Goal: Task Accomplishment & Management: Manage account settings

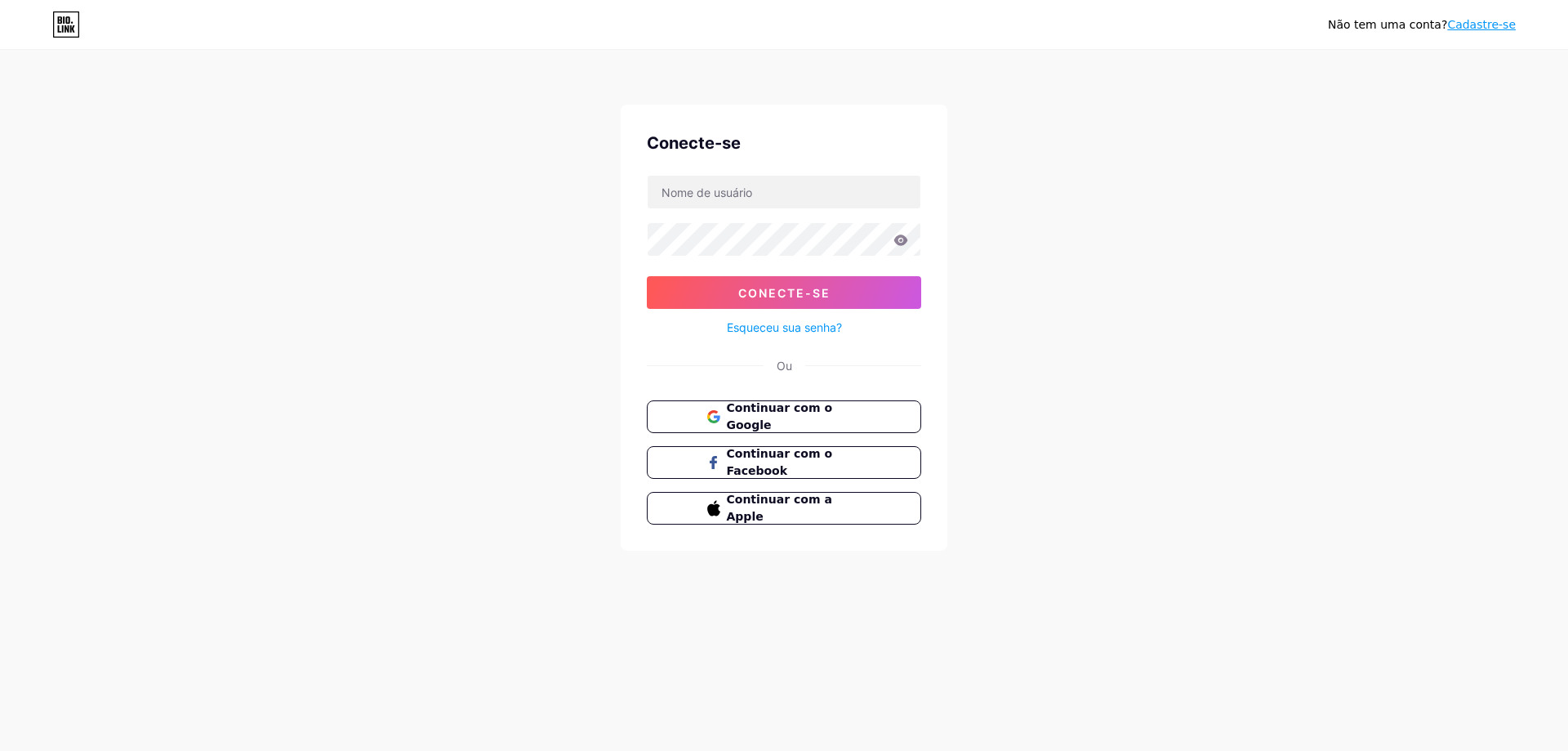
click at [796, 326] on font "Esqueceu sua senha?" at bounding box center [784, 327] width 115 height 14
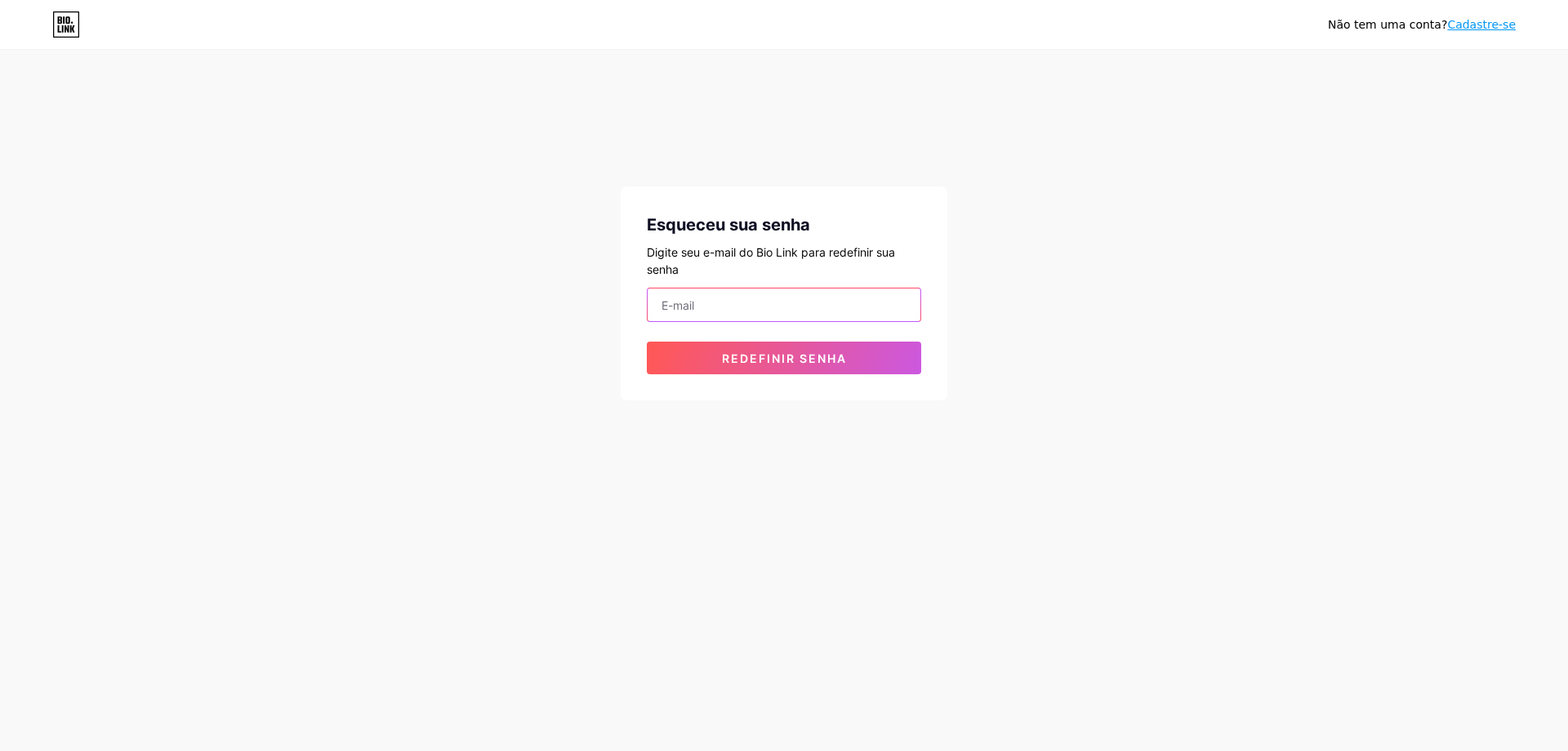
click at [833, 315] on input "email" at bounding box center [784, 304] width 273 height 33
click at [804, 357] on font "Redefinir senha" at bounding box center [784, 358] width 125 height 14
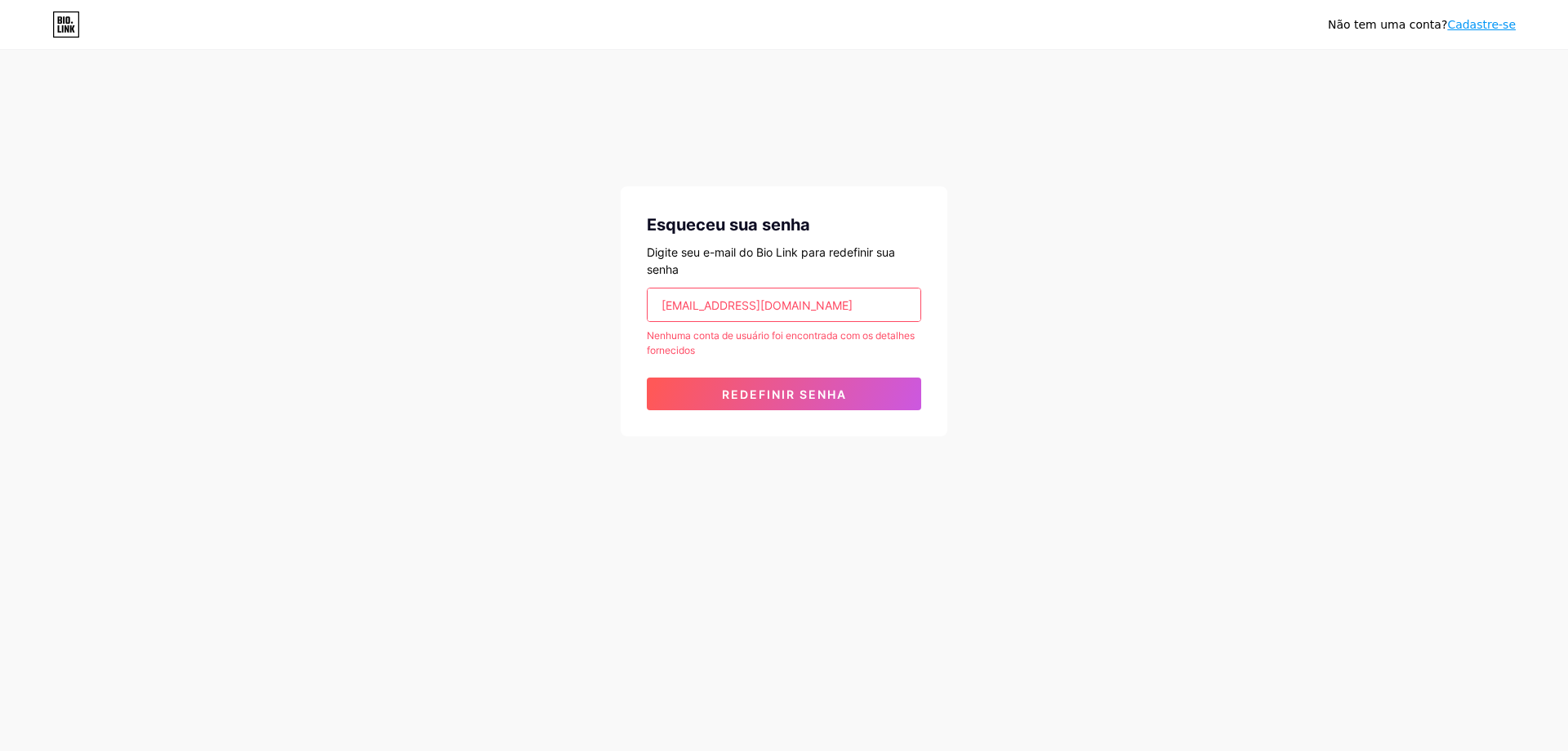
click at [690, 309] on input "[EMAIL_ADDRESS][DOMAIN_NAME]" at bounding box center [784, 304] width 273 height 33
click at [741, 308] on input "[EMAIL_ADDRESS][DOMAIN_NAME]" at bounding box center [784, 304] width 273 height 33
click at [746, 308] on input "[EMAIL_ADDRESS][DOMAIN_NAME]" at bounding box center [784, 304] width 273 height 33
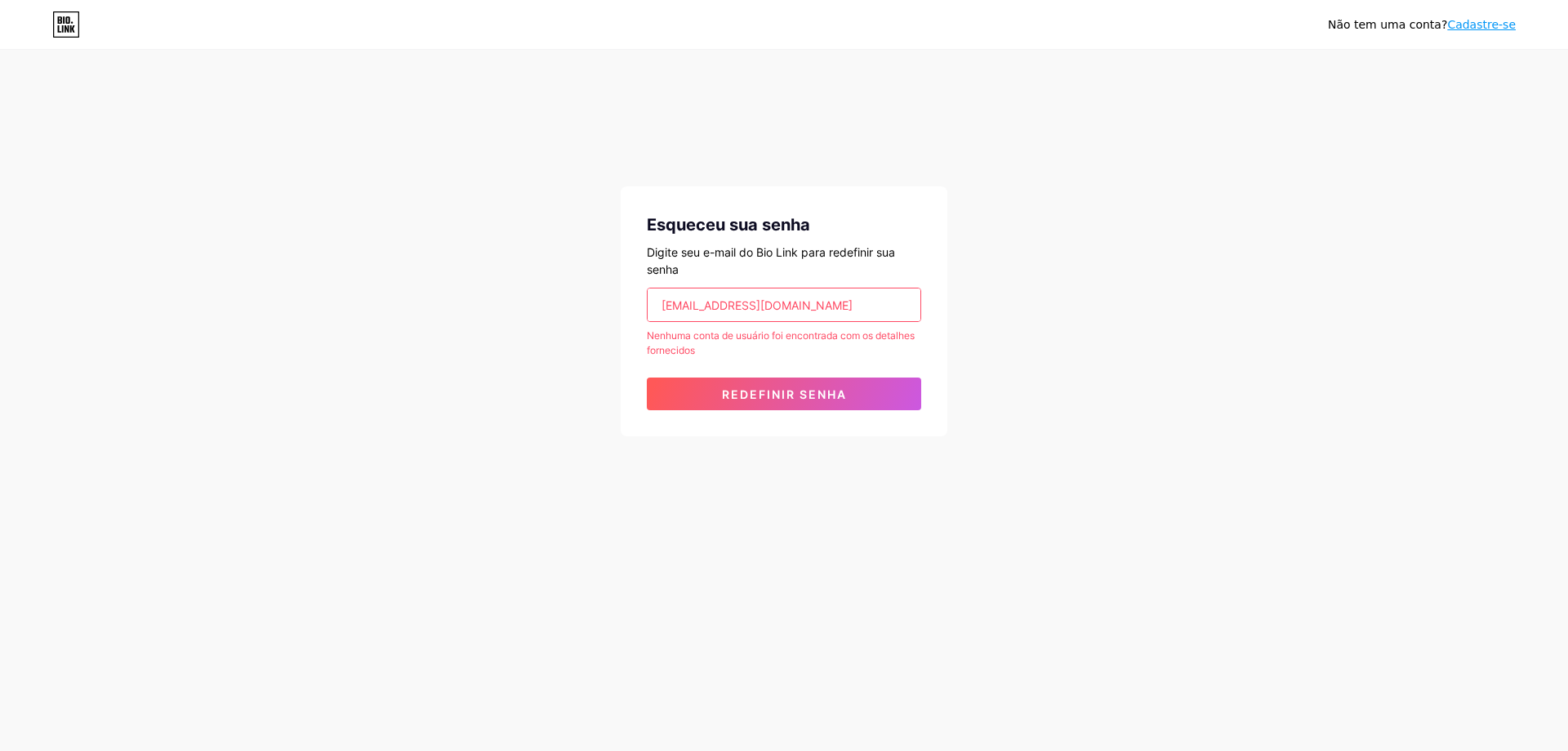
click at [746, 308] on input "[EMAIL_ADDRESS][DOMAIN_NAME]" at bounding box center [784, 304] width 273 height 33
click at [783, 308] on input "[EMAIL_ADDRESS][DOMAIN_NAME]" at bounding box center [784, 304] width 273 height 33
click at [746, 301] on input "[EMAIL_ADDRESS][DOMAIN_NAME]" at bounding box center [784, 304] width 273 height 33
drag, startPoint x: 857, startPoint y: 312, endPoint x: 779, endPoint y: 303, distance: 78.5
click at [779, 303] on input "[PERSON_NAME][EMAIL_ADDRESS][DOMAIN_NAME]" at bounding box center [784, 304] width 273 height 33
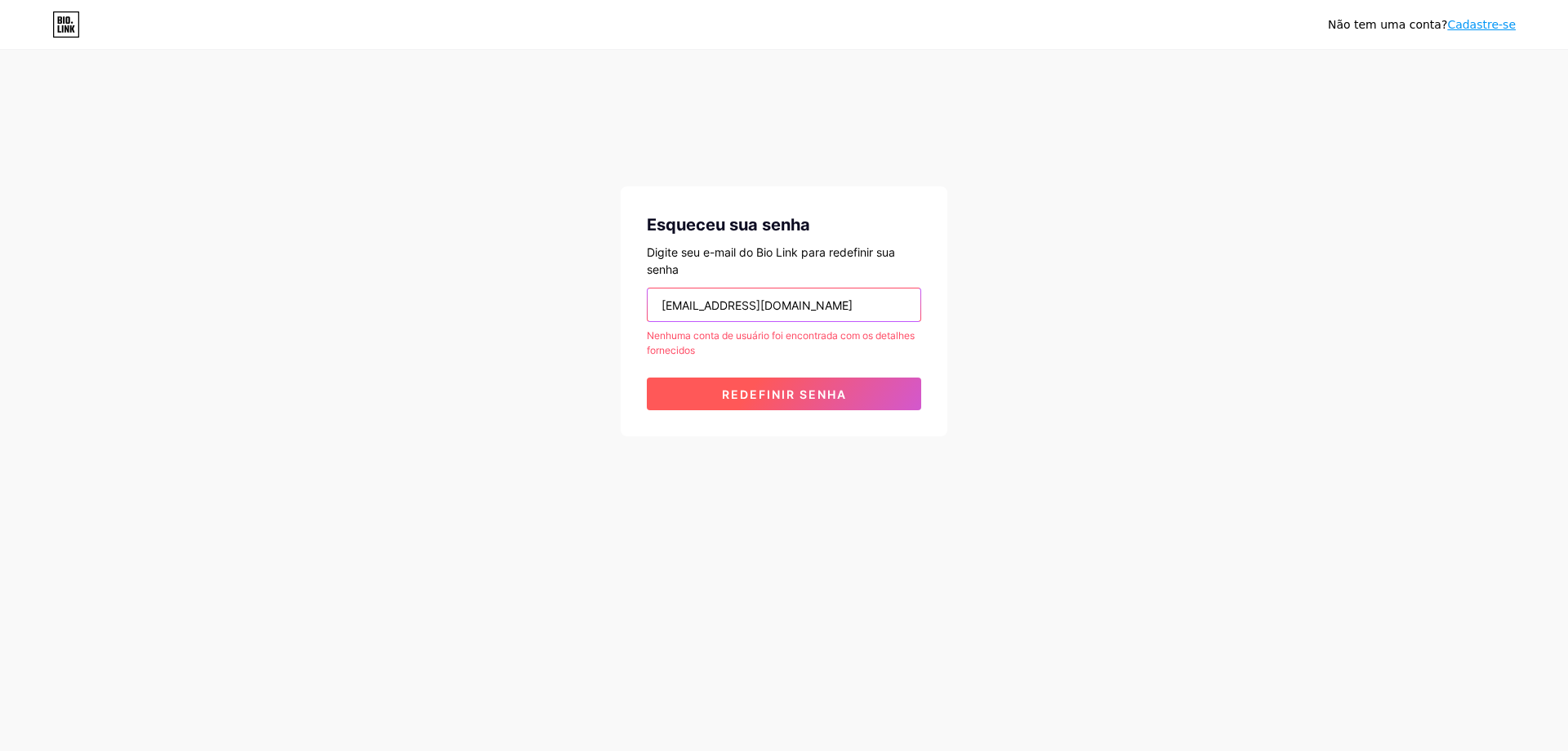
type input "[EMAIL_ADDRESS][DOMAIN_NAME]"
click at [854, 401] on button "Redefinir senha" at bounding box center [784, 393] width 275 height 33
drag, startPoint x: 857, startPoint y: 300, endPoint x: 609, endPoint y: 302, distance: 248.0
click at [609, 302] on div "Não tem uma conta? Cadastre-se Esqueceu sua senha Digite seu e-mail do Bio Link…" at bounding box center [784, 244] width 1568 height 489
